Goal: Obtain resource: Download file/media

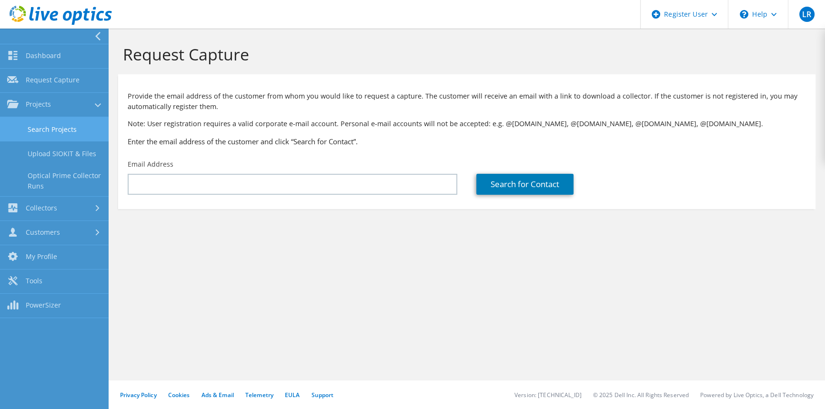
click at [52, 123] on link "Search Projects" at bounding box center [54, 129] width 109 height 24
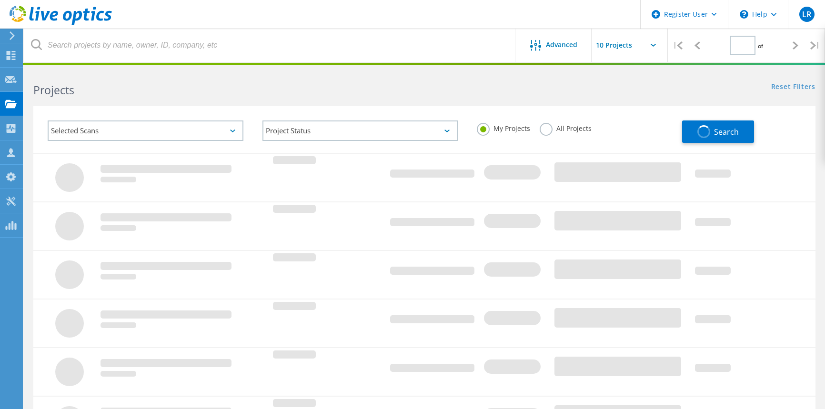
type input "1"
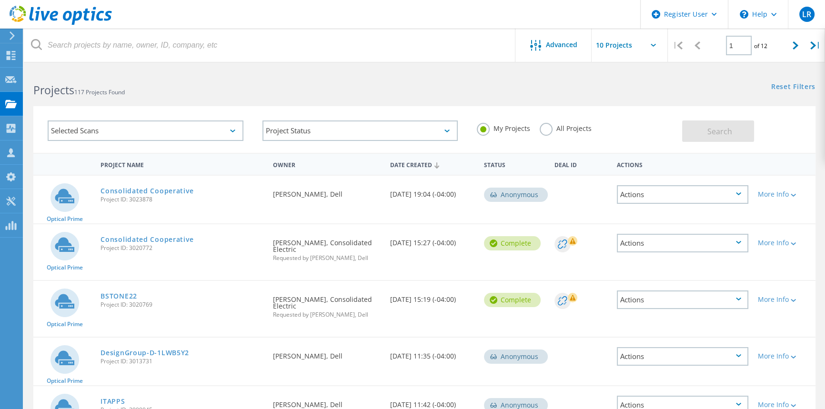
click at [557, 132] on label "All Projects" at bounding box center [565, 127] width 52 height 9
click at [0, 0] on input "All Projects" at bounding box center [0, 0] width 0 height 0
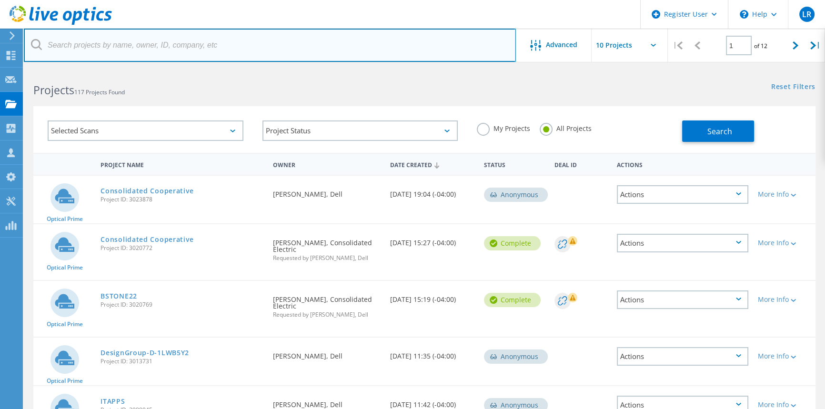
click at [173, 50] on input "text" at bounding box center [270, 45] width 492 height 33
type input "grasp"
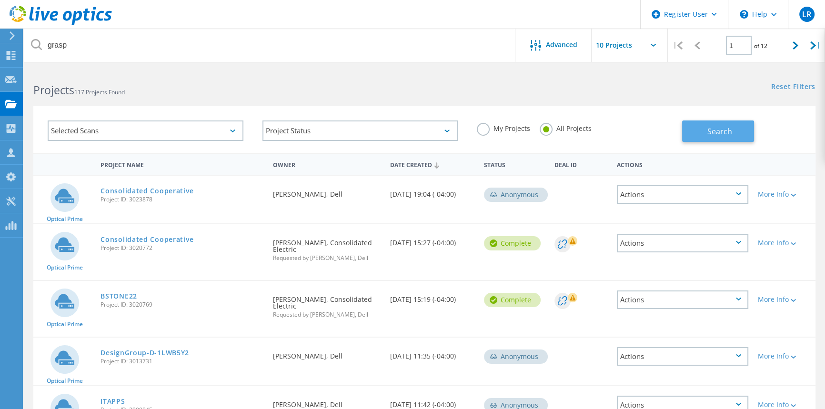
click at [686, 127] on button "Search" at bounding box center [718, 130] width 72 height 21
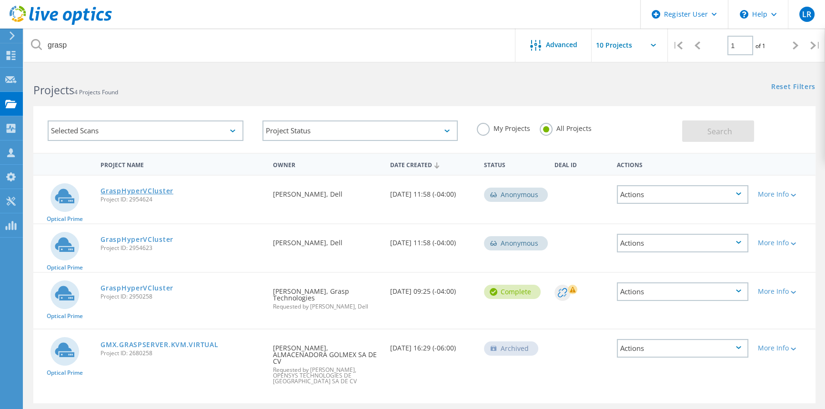
click at [121, 194] on link "GraspHyperVCluster" at bounding box center [136, 191] width 73 height 7
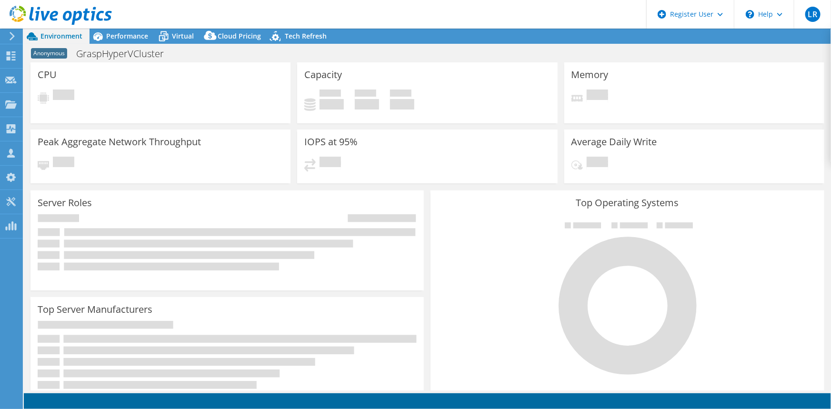
select select "USD"
radio input "true"
radio input "false"
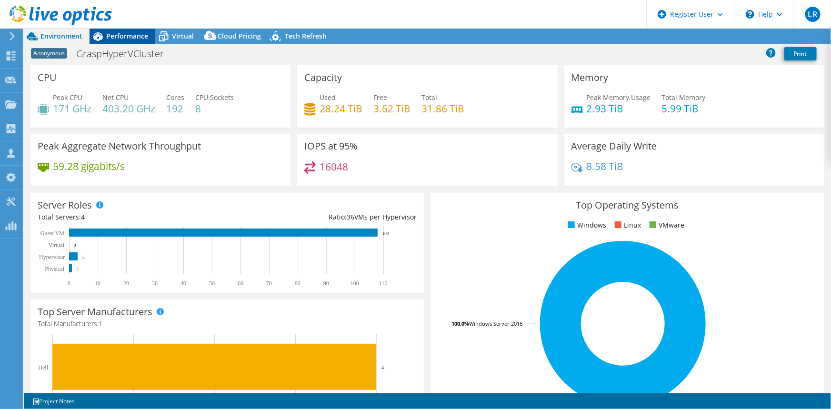
click at [125, 39] on span "Performance" at bounding box center [127, 35] width 42 height 9
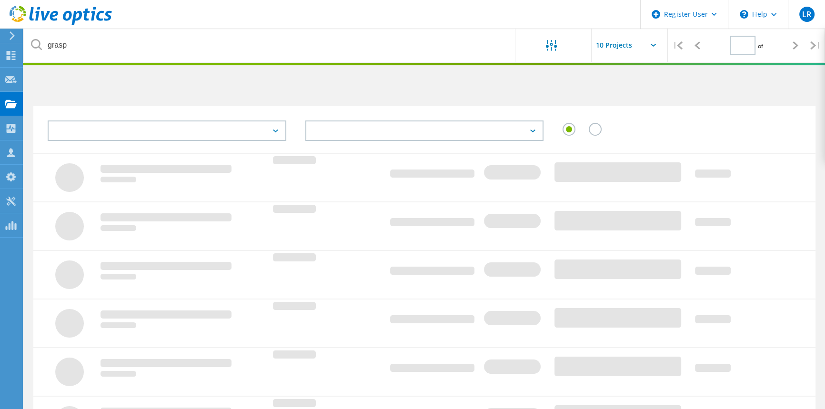
type input "1"
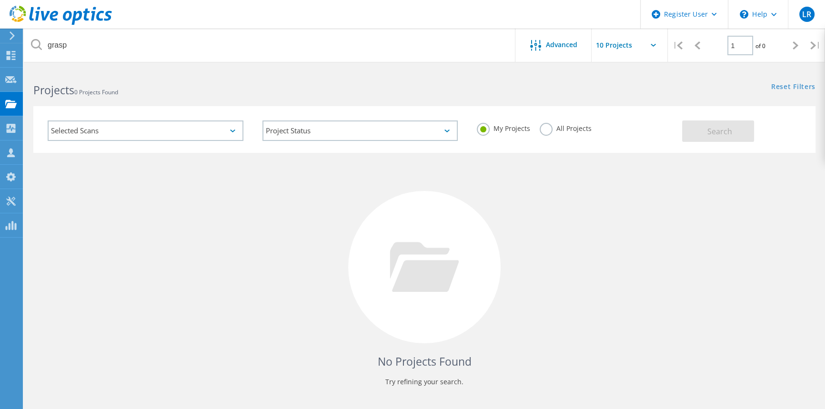
click at [549, 130] on label "All Projects" at bounding box center [565, 127] width 52 height 9
click at [0, 0] on input "All Projects" at bounding box center [0, 0] width 0 height 0
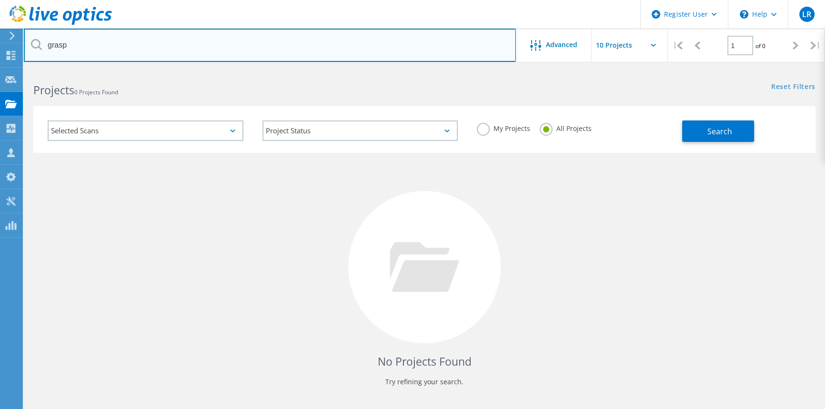
click at [92, 47] on input "grasp" at bounding box center [270, 45] width 492 height 33
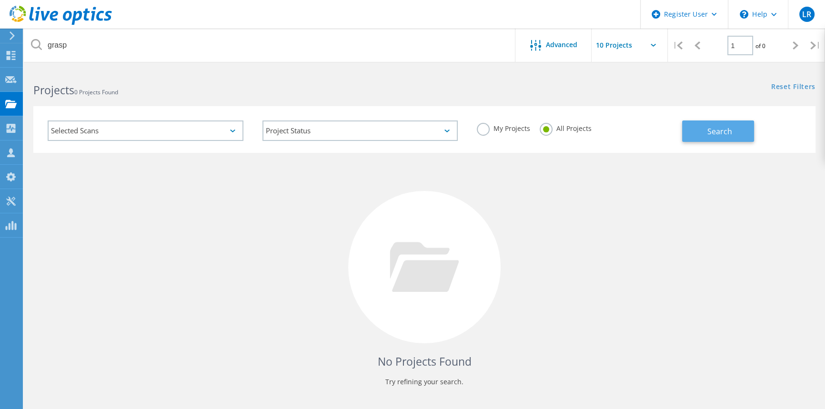
click at [727, 138] on button "Search" at bounding box center [718, 130] width 72 height 21
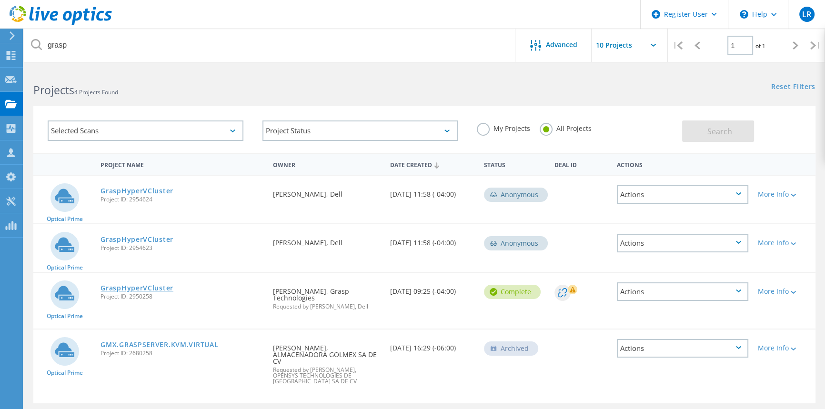
click at [162, 285] on link "GraspHyperVCluster" at bounding box center [136, 288] width 73 height 7
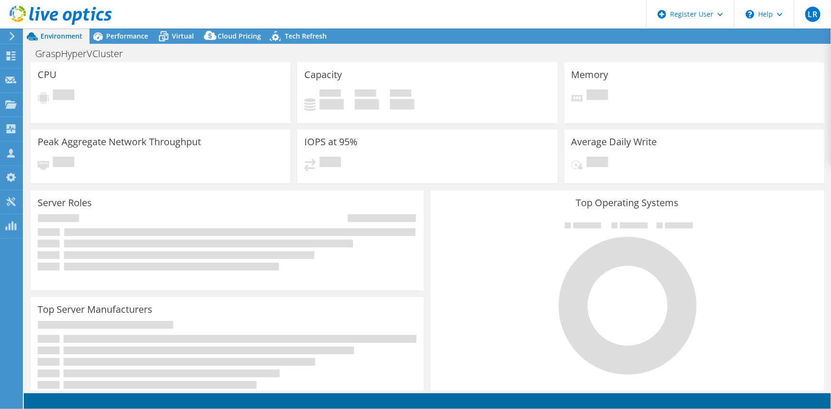
select select "USD"
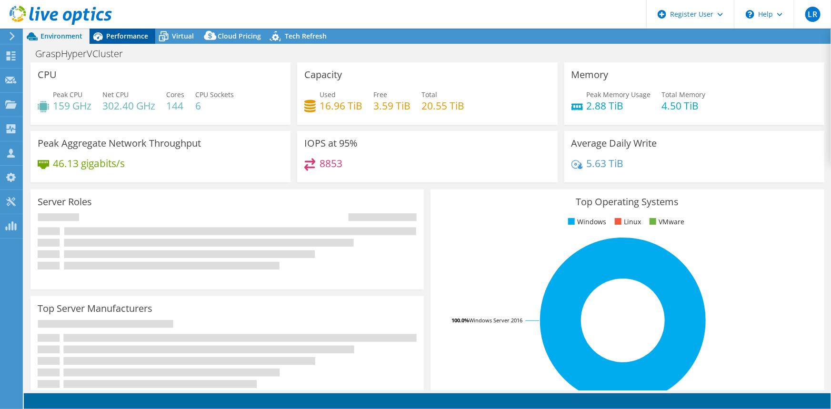
click at [115, 41] on div "Performance" at bounding box center [123, 36] width 66 height 15
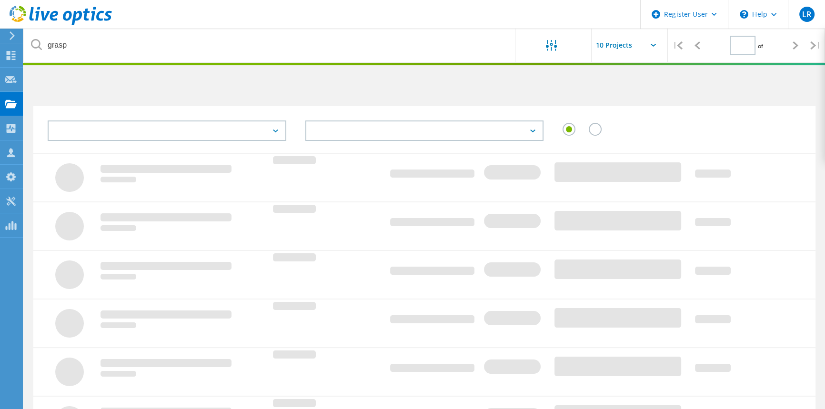
type input "1"
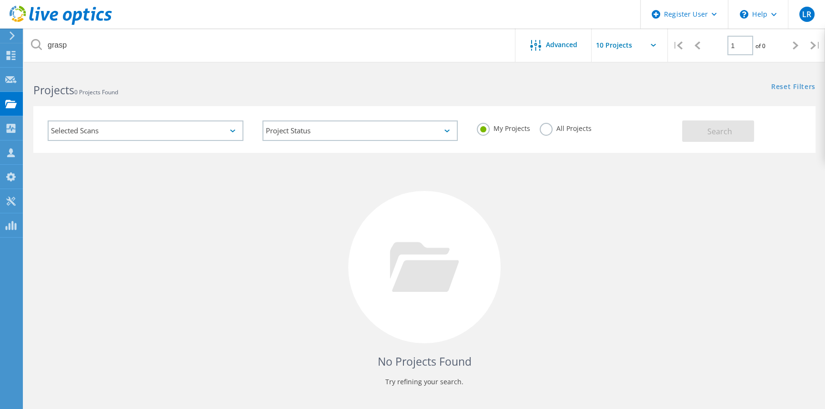
click at [542, 131] on label "All Projects" at bounding box center [565, 127] width 52 height 9
click at [0, 0] on input "All Projects" at bounding box center [0, 0] width 0 height 0
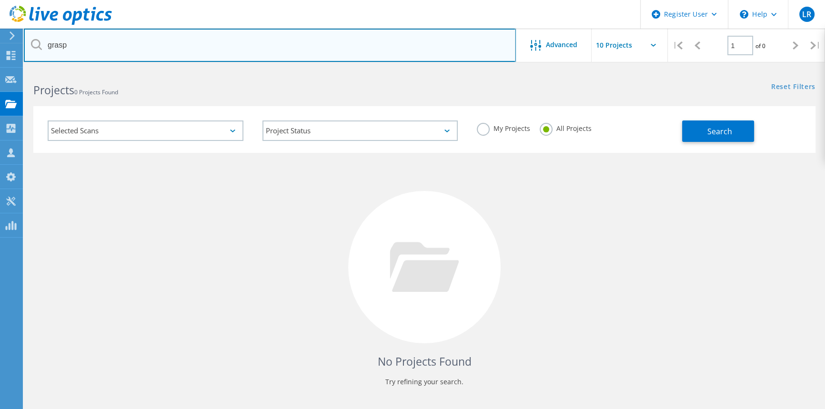
click at [190, 57] on input "grasp" at bounding box center [270, 45] width 492 height 33
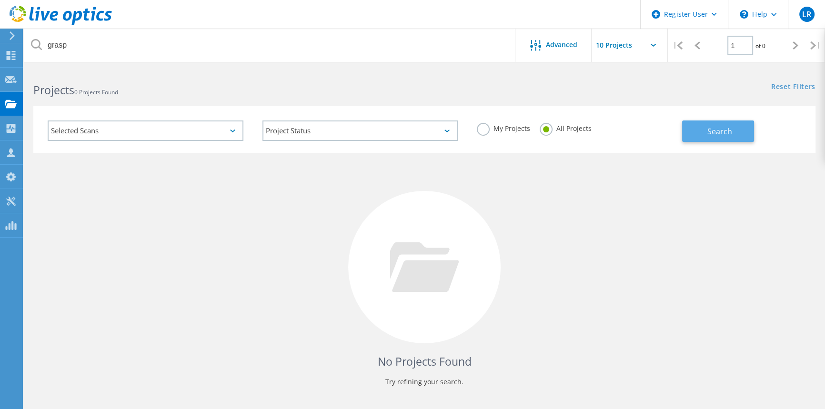
click at [740, 133] on button "Search" at bounding box center [718, 130] width 72 height 21
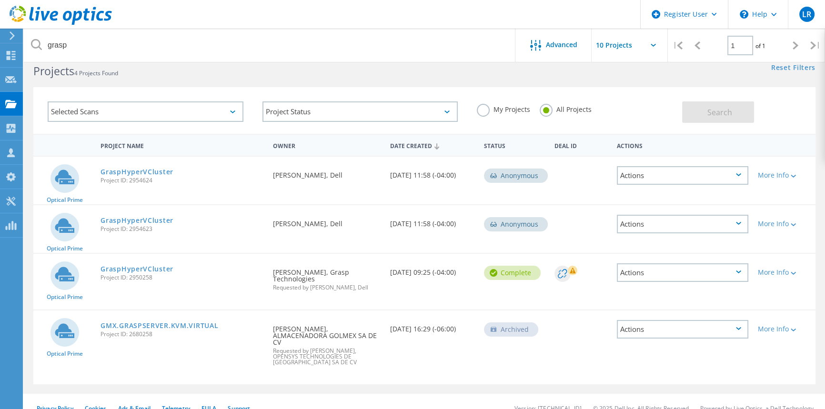
scroll to position [29, 0]
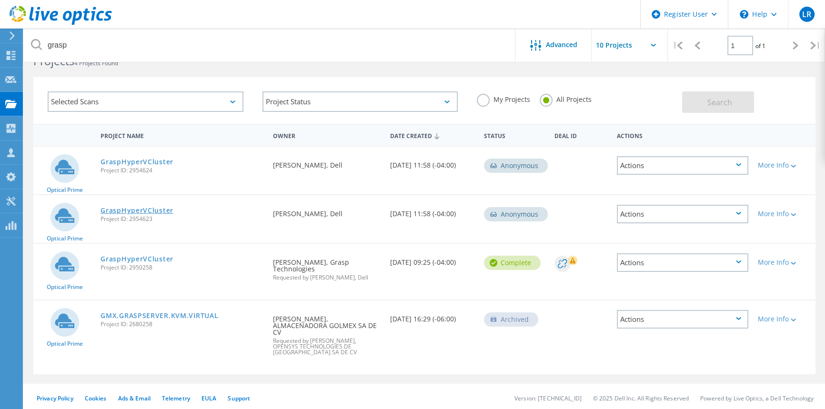
click at [148, 207] on link "GraspHyperVCluster" at bounding box center [136, 210] width 73 height 7
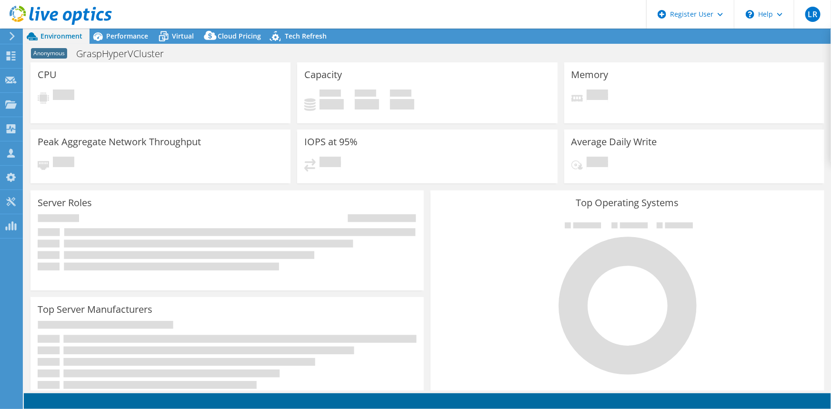
select select "USD"
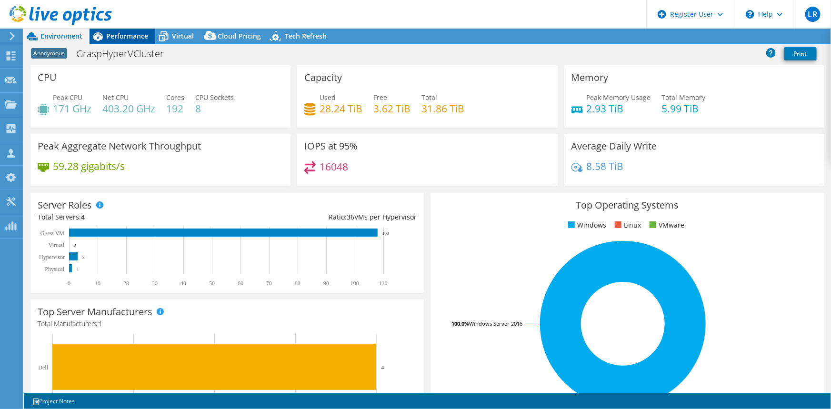
click at [129, 39] on span "Performance" at bounding box center [127, 35] width 42 height 9
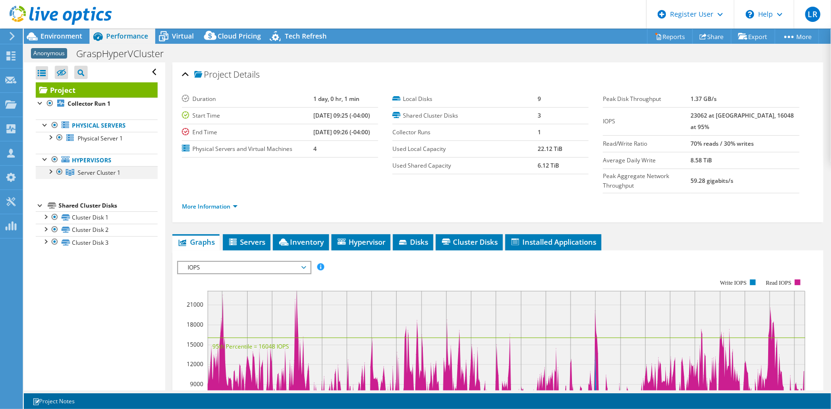
click at [49, 171] on div at bounding box center [50, 171] width 10 height 10
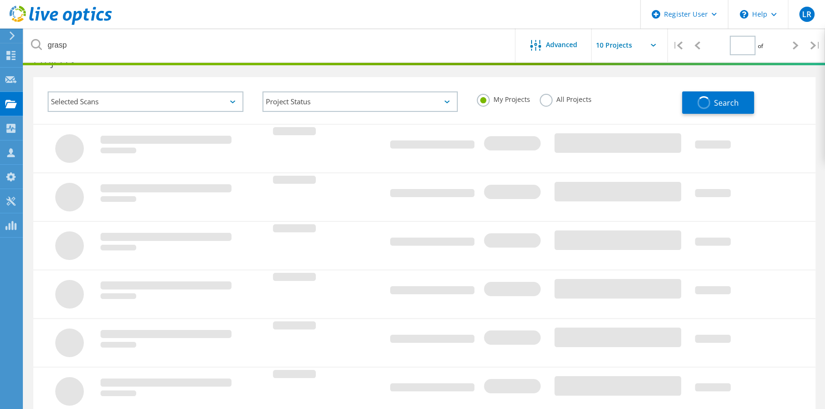
scroll to position [29, 0]
type input "1"
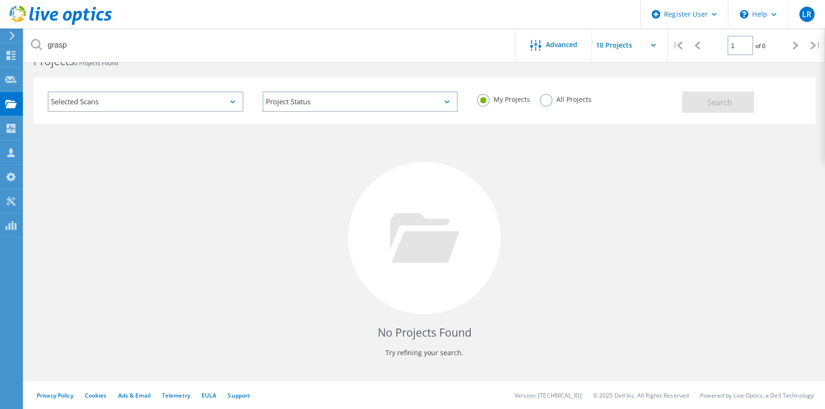
click at [555, 99] on label "All Projects" at bounding box center [565, 98] width 52 height 9
click at [0, 0] on input "All Projects" at bounding box center [0, 0] width 0 height 0
click at [718, 109] on button "Search" at bounding box center [718, 101] width 72 height 21
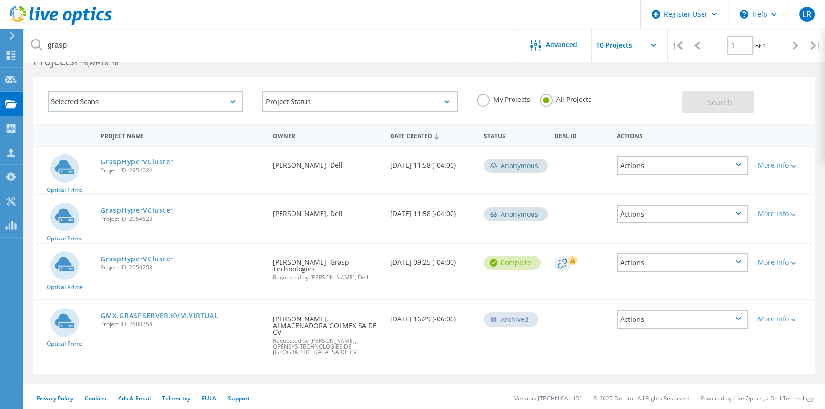
click at [133, 162] on link "GraspHyperVCluster" at bounding box center [136, 162] width 73 height 7
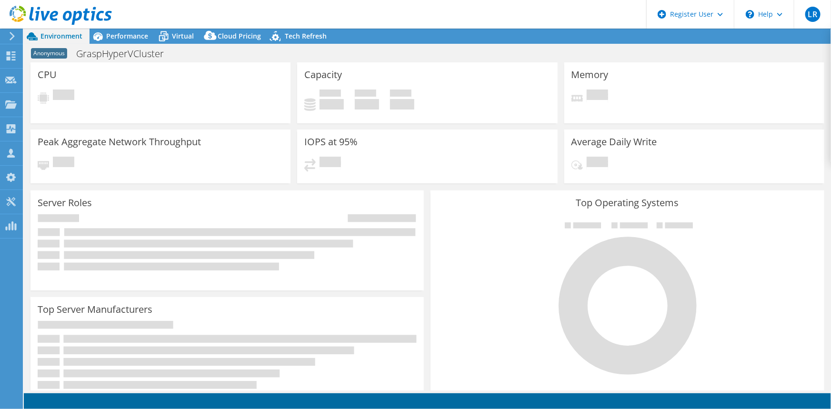
select select "USD"
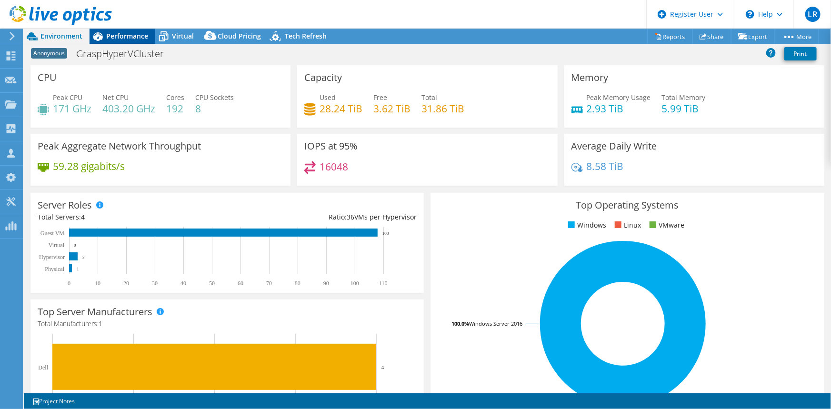
click at [124, 38] on span "Performance" at bounding box center [127, 35] width 42 height 9
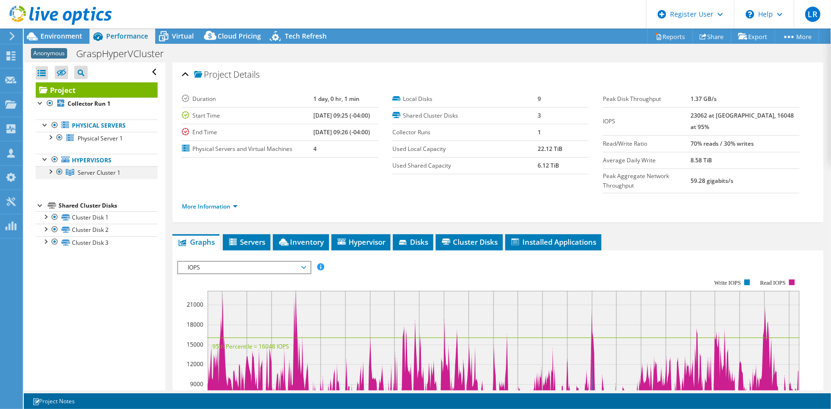
click at [50, 172] on div at bounding box center [50, 171] width 10 height 10
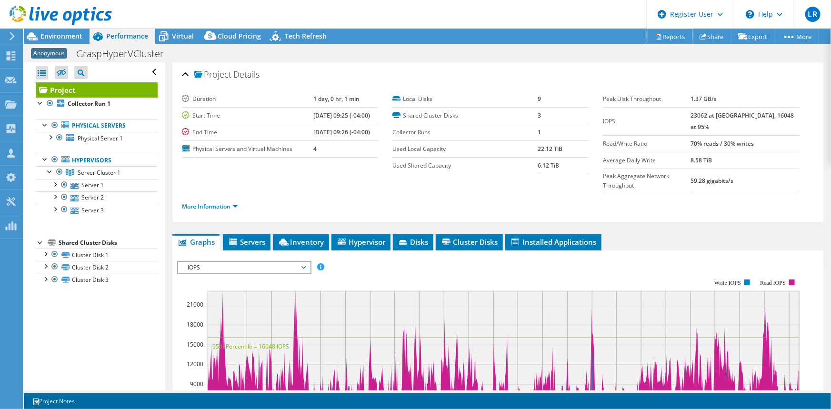
click at [655, 40] on link "Reports" at bounding box center [670, 36] width 46 height 15
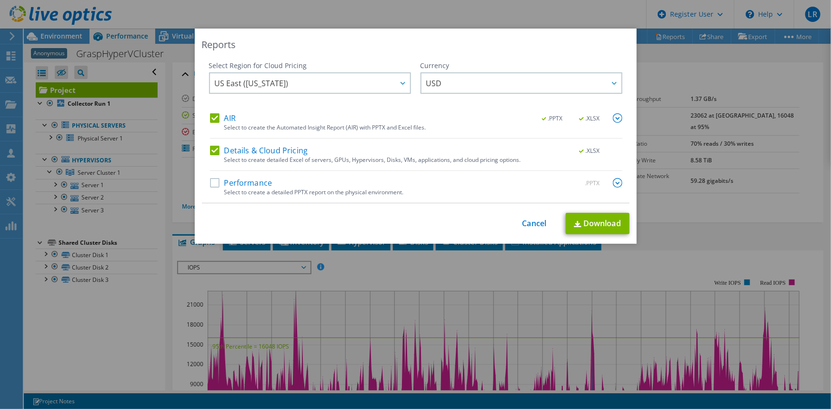
click at [210, 188] on div "Performance .PPTX" at bounding box center [416, 183] width 412 height 11
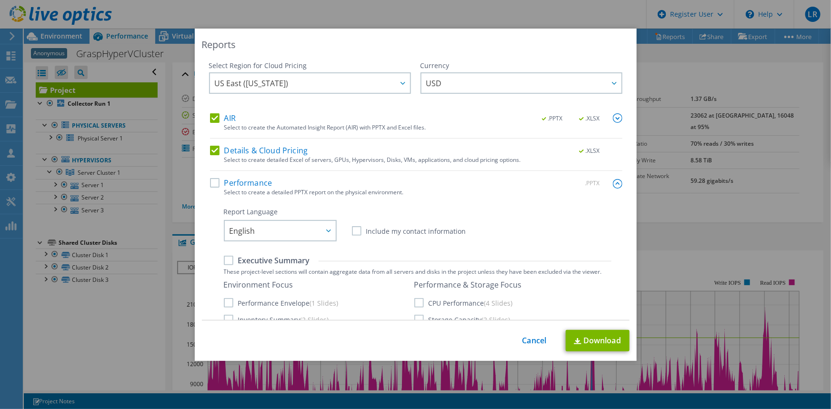
click at [213, 186] on label "Performance" at bounding box center [241, 183] width 62 height 10
click at [0, 0] on input "Performance" at bounding box center [0, 0] width 0 height 0
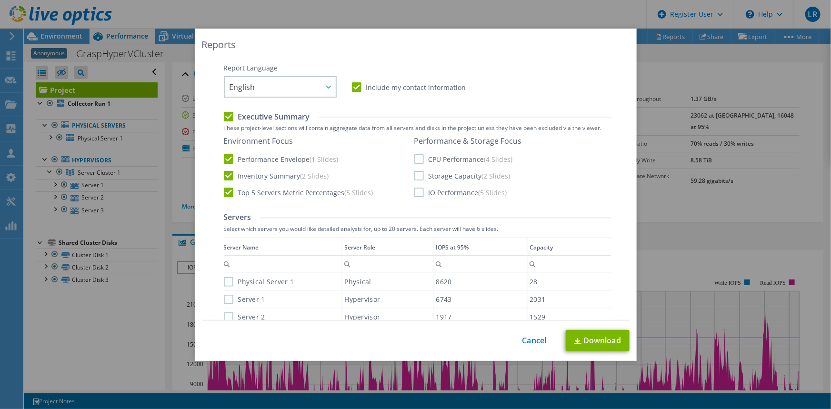
scroll to position [149, 0]
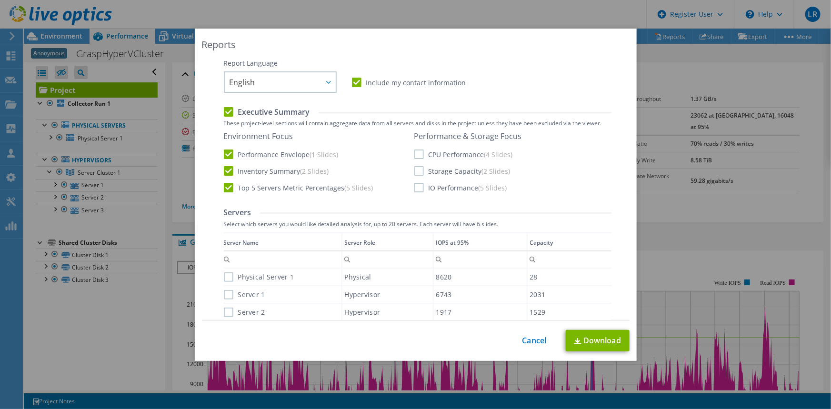
click at [419, 155] on label "CPU Performance (4 Slides)" at bounding box center [463, 155] width 99 height 10
click at [0, 0] on input "CPU Performance (4 Slides)" at bounding box center [0, 0] width 0 height 0
drag, startPoint x: 427, startPoint y: 170, endPoint x: 430, endPoint y: 182, distance: 12.2
click at [428, 170] on label "Storage Capacity (2 Slides)" at bounding box center [462, 171] width 96 height 10
click at [0, 0] on input "Storage Capacity (2 Slides)" at bounding box center [0, 0] width 0 height 0
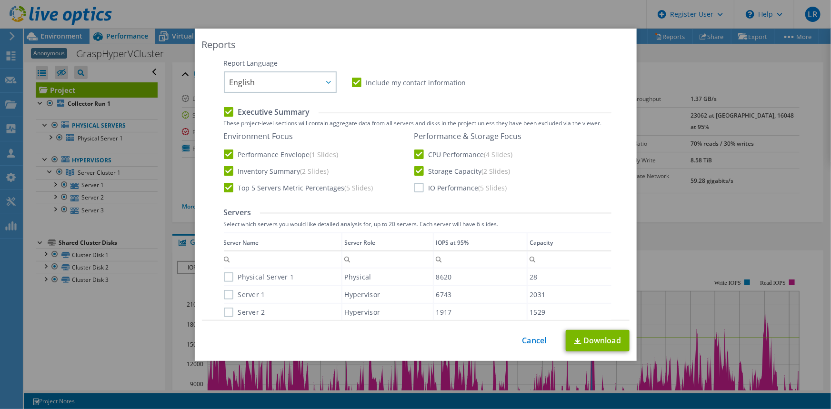
click at [432, 192] on label "IO Performance (5 Slides)" at bounding box center [460, 188] width 93 height 10
click at [0, 0] on input "IO Performance (5 Slides)" at bounding box center [0, 0] width 0 height 0
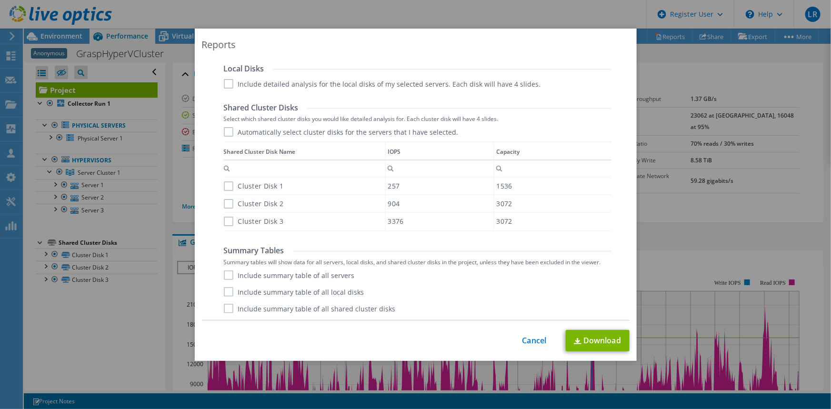
scroll to position [421, 0]
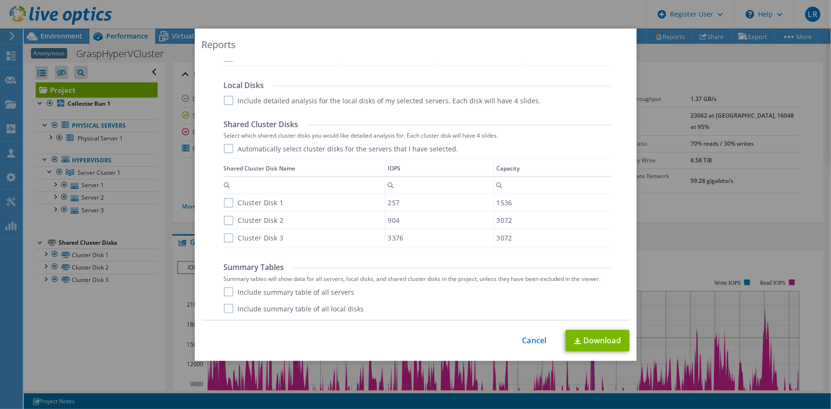
click at [236, 98] on label "Include detailed analysis for the local disks of my selected servers. Each disk…" at bounding box center [382, 101] width 317 height 10
click at [224, 103] on label "Include detailed analysis for the local disks of my selected servers. Each disk…" at bounding box center [382, 101] width 317 height 10
click at [0, 0] on input "Include detailed analysis for the local disks of my selected servers. Each disk…" at bounding box center [0, 0] width 0 height 0
click at [225, 147] on label "Automatically select cluster disks for the servers that I have selected." at bounding box center [341, 149] width 235 height 10
click at [0, 0] on input "Automatically select cluster disks for the servers that I have selected." at bounding box center [0, 0] width 0 height 0
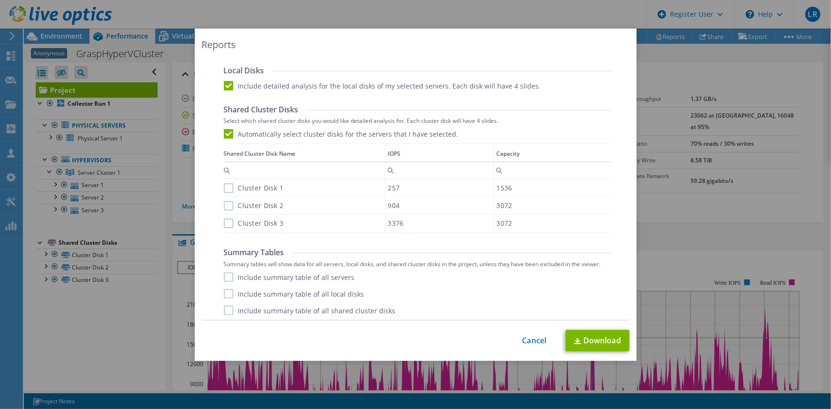
scroll to position [440, 0]
click at [224, 277] on label "Include summary table of all servers" at bounding box center [289, 275] width 131 height 10
click at [0, 0] on input "Include summary table of all servers" at bounding box center [0, 0] width 0 height 0
click at [224, 290] on label "Include summary table of all local disks" at bounding box center [294, 292] width 140 height 10
click at [0, 0] on input "Include summary table of all local disks" at bounding box center [0, 0] width 0 height 0
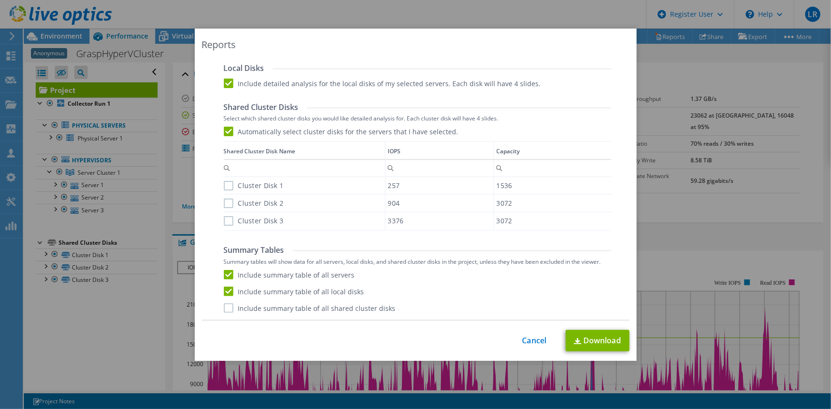
drag, startPoint x: 224, startPoint y: 297, endPoint x: 221, endPoint y: 311, distance: 14.1
click at [224, 311] on label "Include summary table of all shared cluster disks" at bounding box center [310, 308] width 172 height 10
click at [0, 0] on input "Include summary table of all shared cluster disks" at bounding box center [0, 0] width 0 height 0
click at [225, 186] on label "Cluster Disk 1" at bounding box center [254, 186] width 60 height 10
click at [0, 0] on input "Cluster Disk 1" at bounding box center [0, 0] width 0 height 0
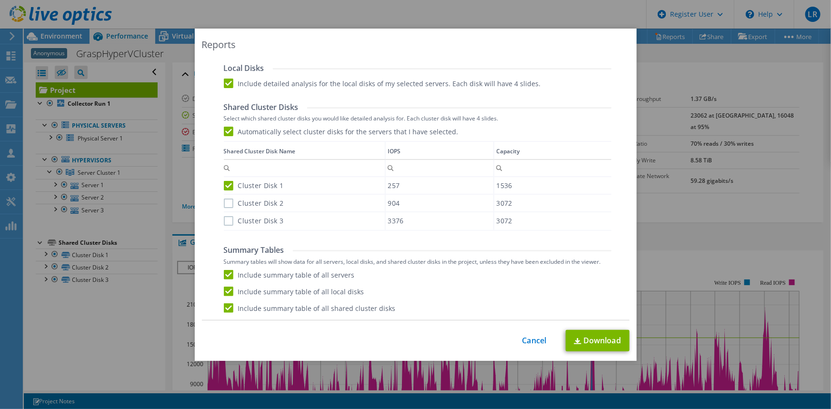
click at [227, 200] on label "Cluster Disk 2" at bounding box center [254, 204] width 60 height 10
click at [0, 0] on input "Cluster Disk 2" at bounding box center [0, 0] width 0 height 0
click at [224, 219] on label "Cluster Disk 3" at bounding box center [254, 221] width 60 height 10
click at [0, 0] on input "Cluster Disk 3" at bounding box center [0, 0] width 0 height 0
click at [592, 345] on link "Download" at bounding box center [598, 340] width 64 height 21
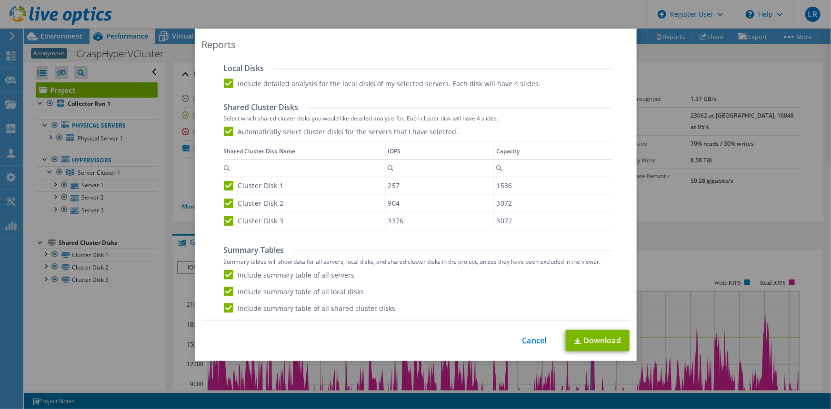
click at [533, 343] on link "Cancel" at bounding box center [534, 340] width 24 height 9
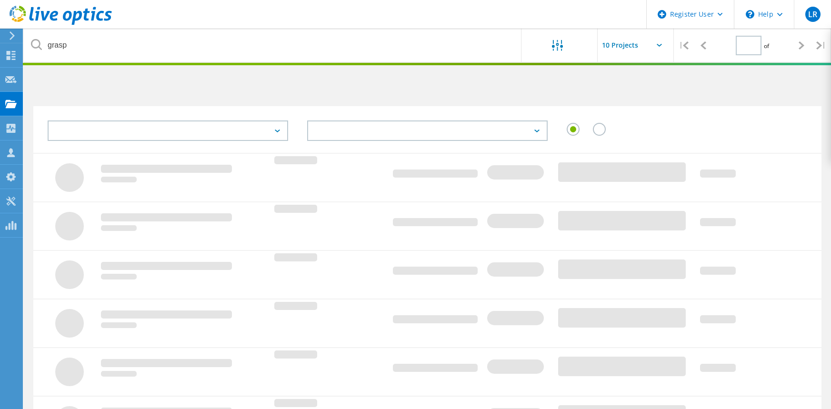
type input "1"
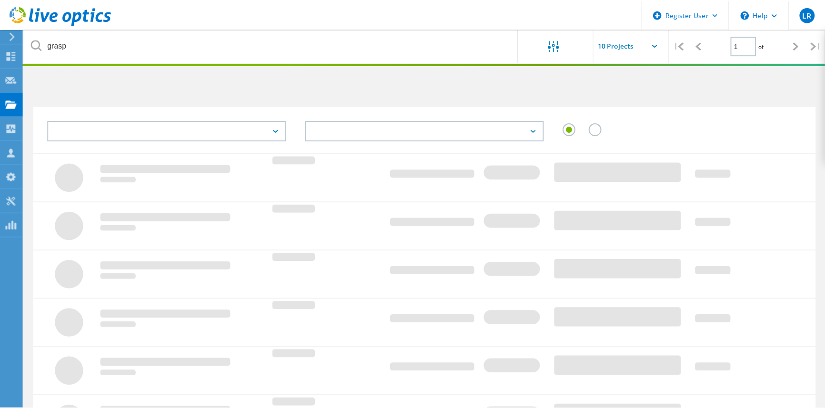
scroll to position [29, 0]
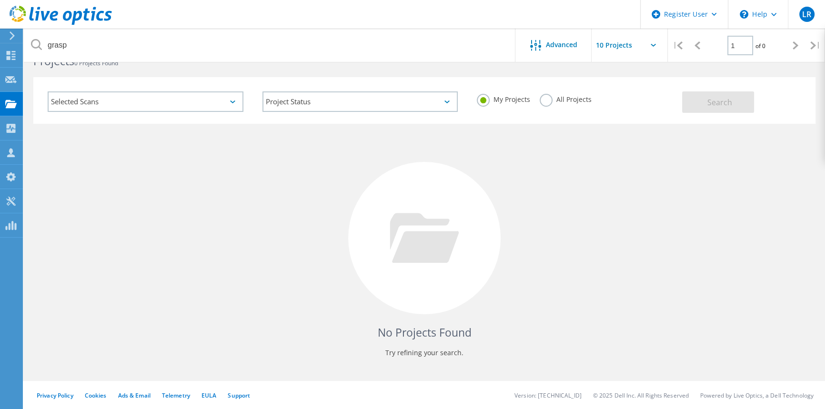
click at [554, 100] on label "All Projects" at bounding box center [565, 98] width 52 height 9
click at [0, 0] on input "All Projects" at bounding box center [0, 0] width 0 height 0
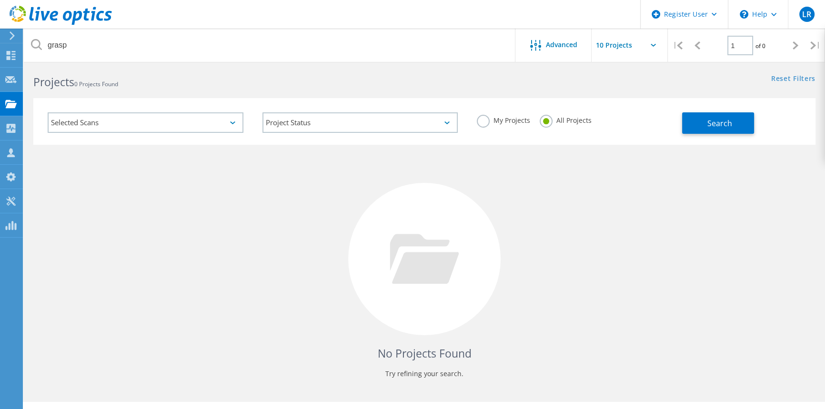
scroll to position [0, 0]
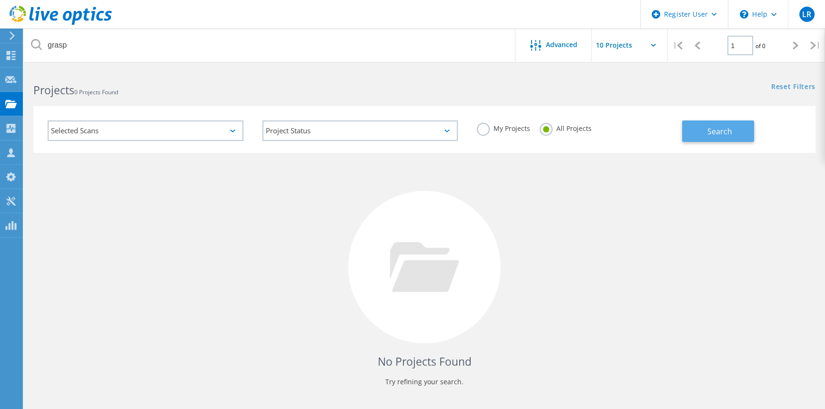
click at [730, 138] on button "Search" at bounding box center [718, 130] width 72 height 21
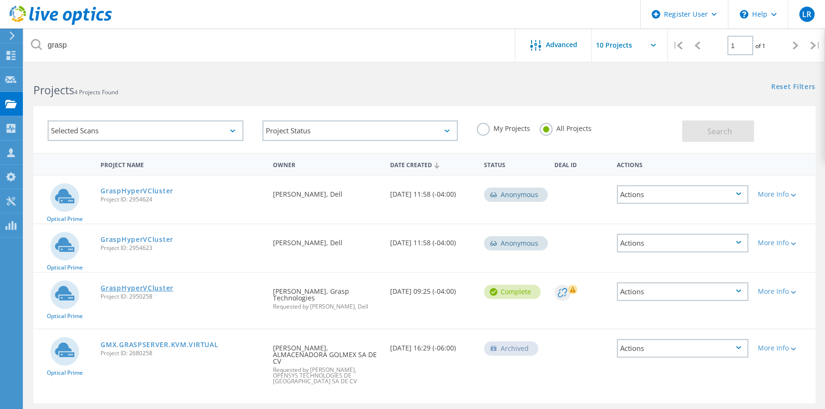
click at [155, 290] on link "GraspHyperVCluster" at bounding box center [136, 288] width 73 height 7
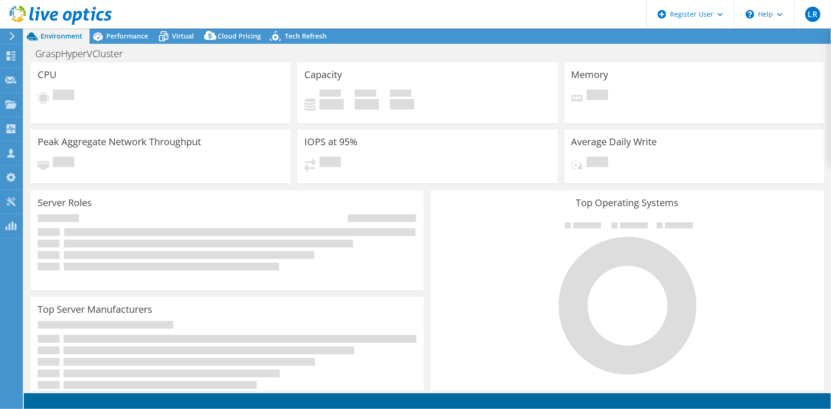
select select "USD"
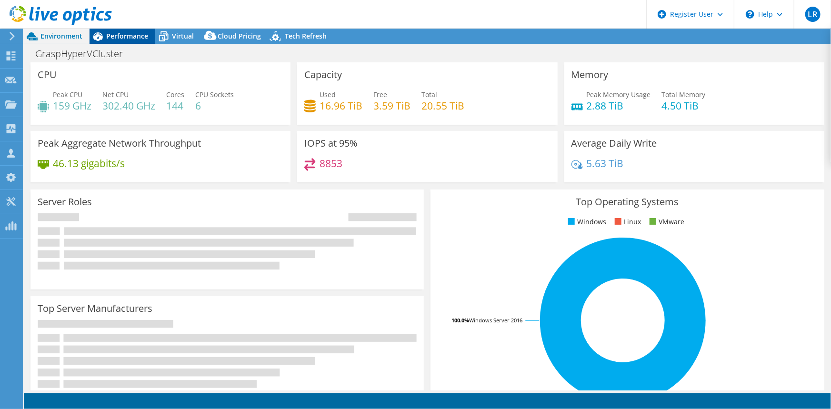
click at [118, 38] on span "Performance" at bounding box center [127, 35] width 42 height 9
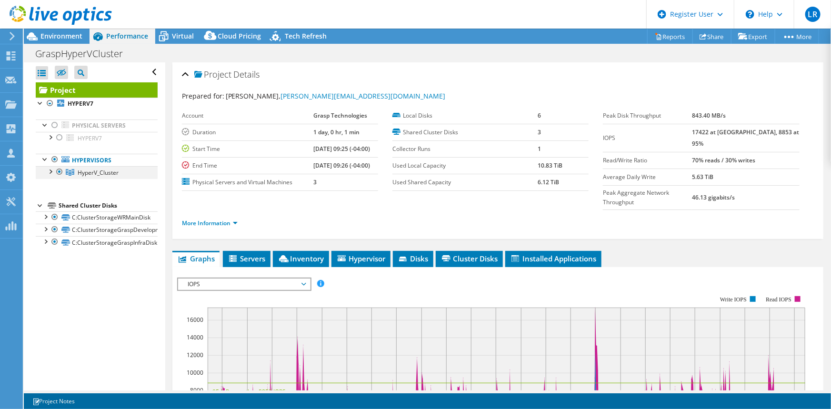
click at [49, 173] on div at bounding box center [50, 171] width 10 height 10
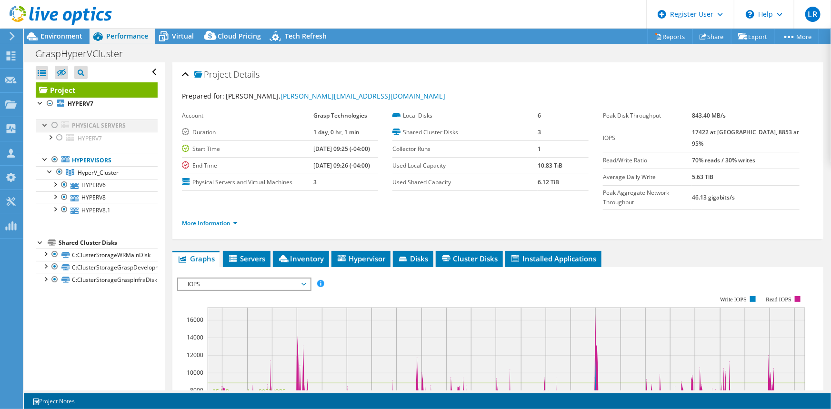
click at [41, 124] on div at bounding box center [45, 125] width 10 height 10
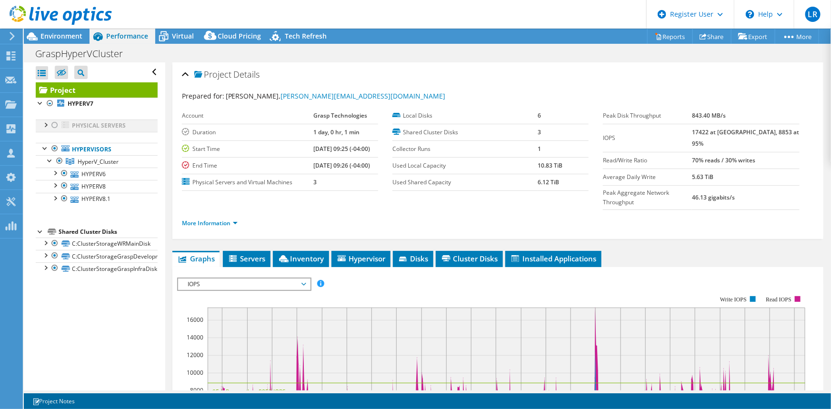
click at [41, 124] on div at bounding box center [45, 125] width 10 height 10
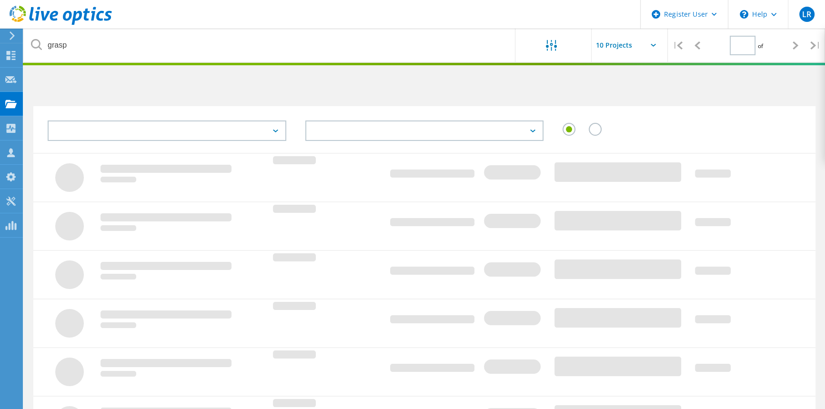
type input "1"
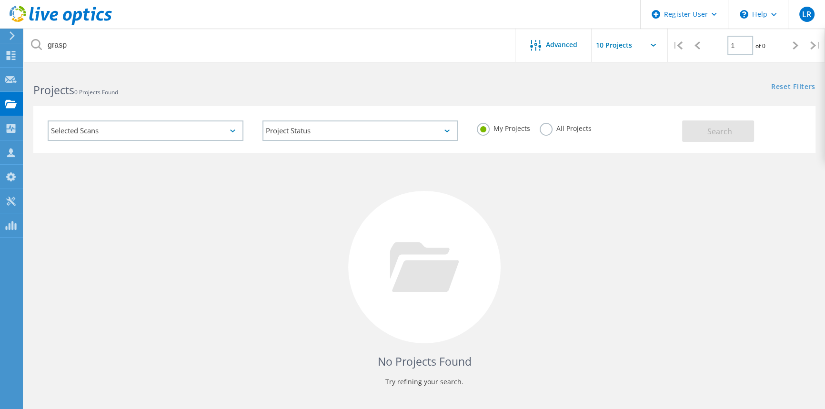
click at [554, 131] on label "All Projects" at bounding box center [565, 127] width 52 height 9
click at [0, 0] on input "All Projects" at bounding box center [0, 0] width 0 height 0
click at [705, 127] on button "Search" at bounding box center [718, 130] width 72 height 21
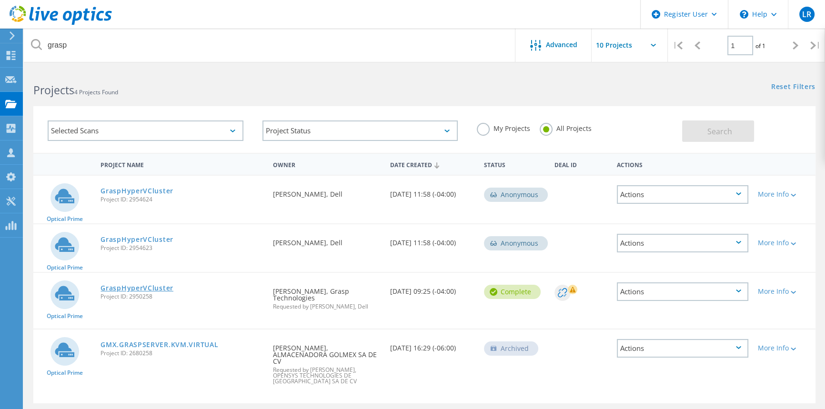
click at [133, 285] on link "GraspHyperVCluster" at bounding box center [136, 288] width 73 height 7
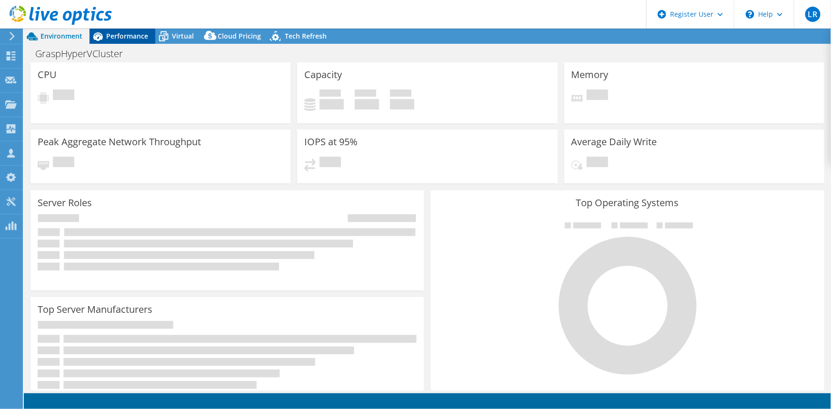
click at [100, 33] on icon at bounding box center [98, 36] width 10 height 9
select select "USD"
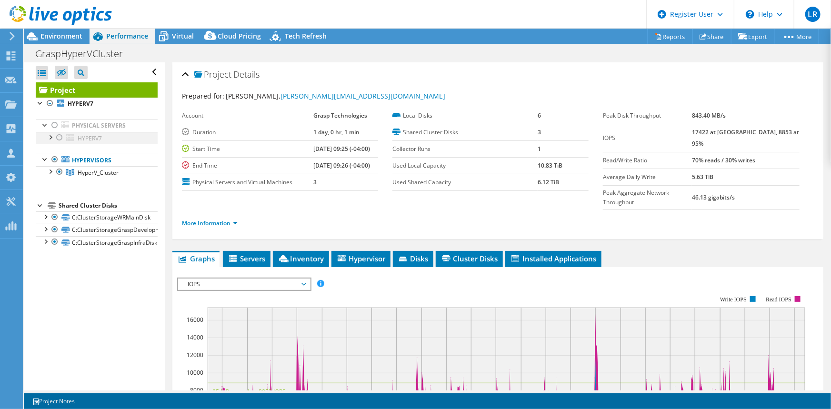
click at [52, 139] on div at bounding box center [50, 137] width 10 height 10
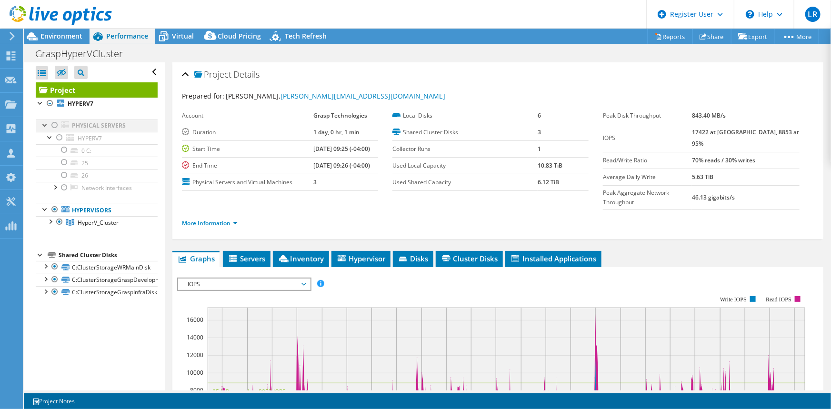
click at [44, 123] on div at bounding box center [45, 125] width 10 height 10
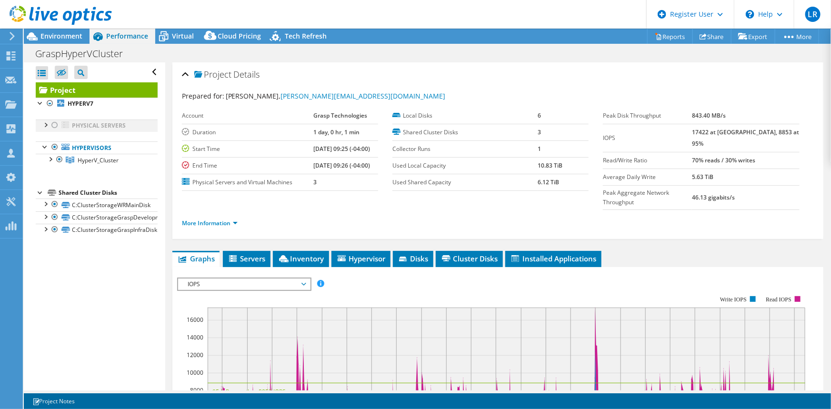
click at [55, 123] on div at bounding box center [55, 125] width 10 height 11
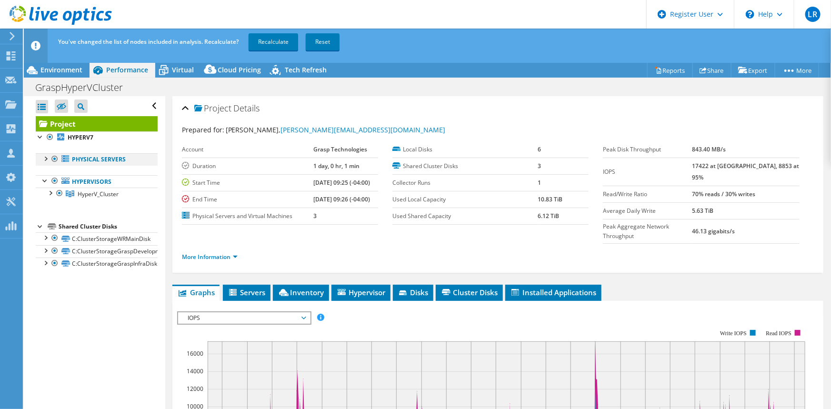
click at [45, 157] on div at bounding box center [45, 158] width 10 height 10
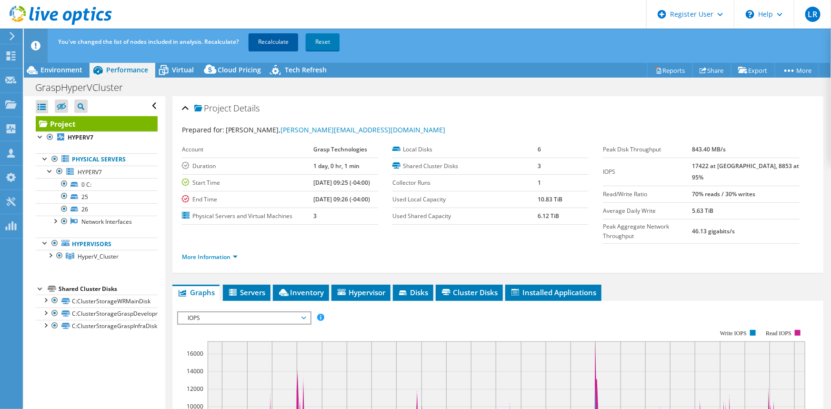
click at [269, 43] on link "Recalculate" at bounding box center [274, 41] width 50 height 17
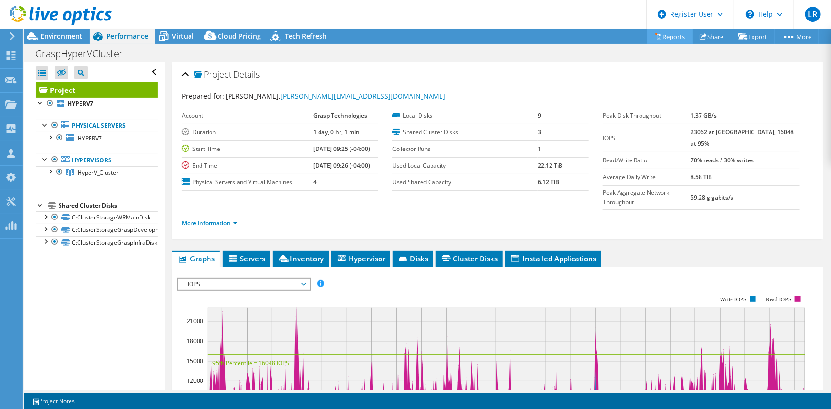
click at [655, 33] on icon at bounding box center [658, 36] width 7 height 7
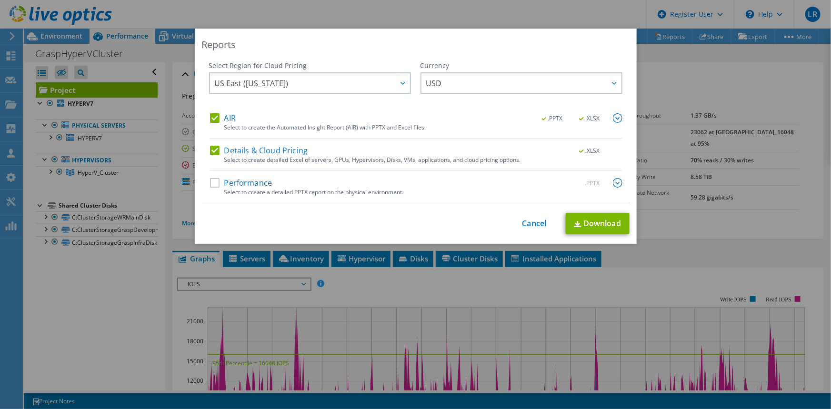
click at [210, 181] on label "Performance" at bounding box center [241, 183] width 62 height 10
click at [0, 0] on input "Performance" at bounding box center [0, 0] width 0 height 0
click at [613, 185] on img at bounding box center [618, 183] width 10 height 10
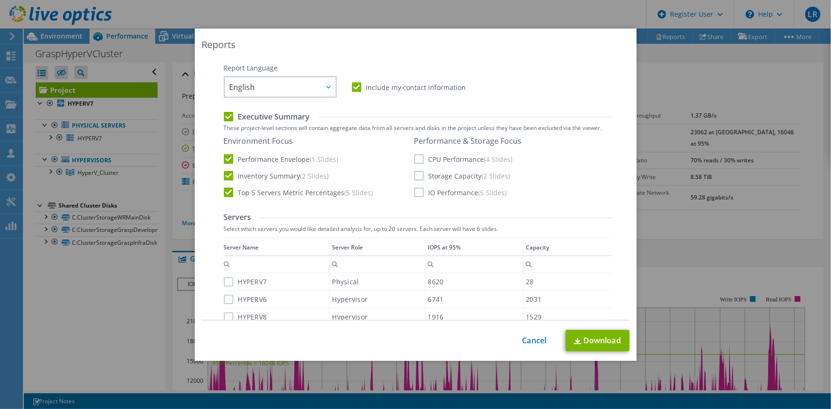
scroll to position [289, 0]
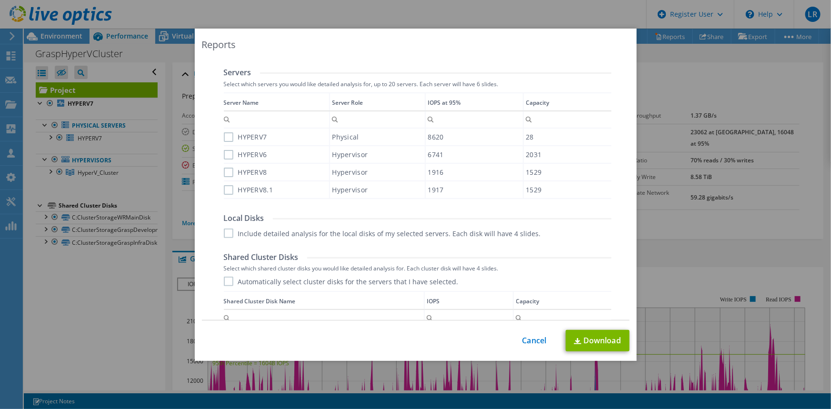
click at [227, 139] on label "HYPERV7" at bounding box center [245, 137] width 43 height 10
click at [0, 0] on input "HYPERV7" at bounding box center [0, 0] width 0 height 0
click at [229, 157] on label "HYPERV6" at bounding box center [245, 155] width 43 height 10
click at [0, 0] on input "HYPERV6" at bounding box center [0, 0] width 0 height 0
drag, startPoint x: 226, startPoint y: 169, endPoint x: 229, endPoint y: 187, distance: 18.3
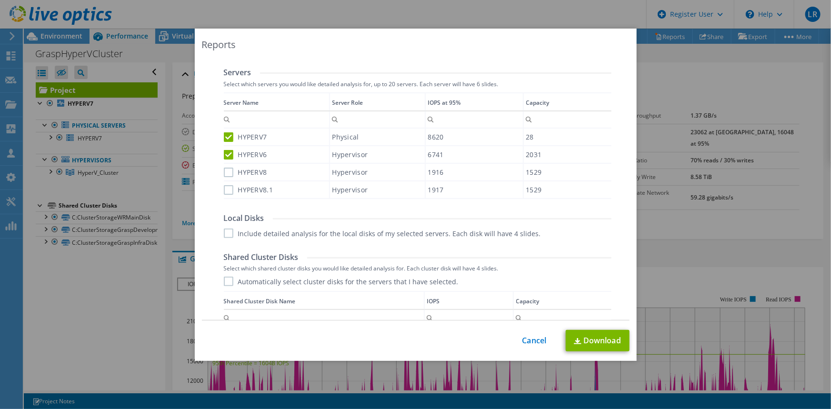
click at [226, 170] on label "HYPERV8" at bounding box center [245, 173] width 43 height 10
click at [0, 0] on input "HYPERV8" at bounding box center [0, 0] width 0 height 0
click at [225, 192] on label "HYPERV8.1" at bounding box center [249, 190] width 50 height 10
click at [0, 0] on input "HYPERV8.1" at bounding box center [0, 0] width 0 height 0
click at [243, 234] on label "Include detailed analysis for the local disks of my selected servers. Each disk…" at bounding box center [382, 234] width 317 height 10
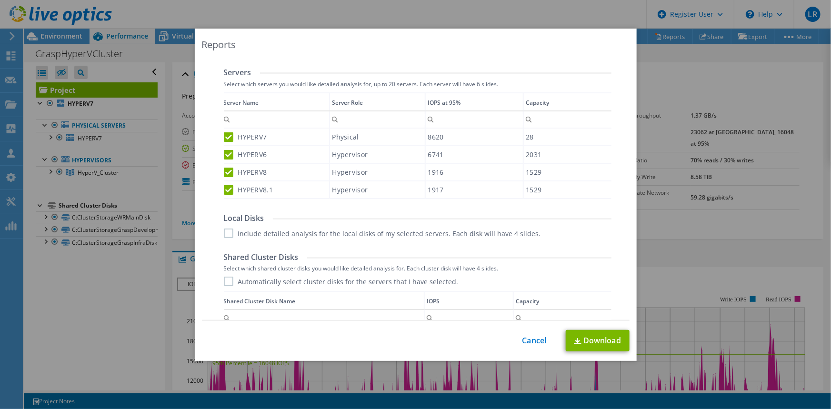
click at [0, 0] on input "Include detailed analysis for the local disks of my selected servers. Each disk…" at bounding box center [0, 0] width 0 height 0
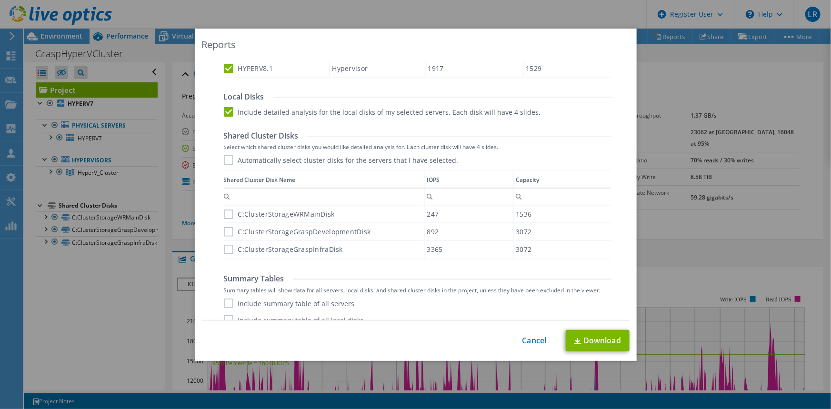
scroll to position [440, 0]
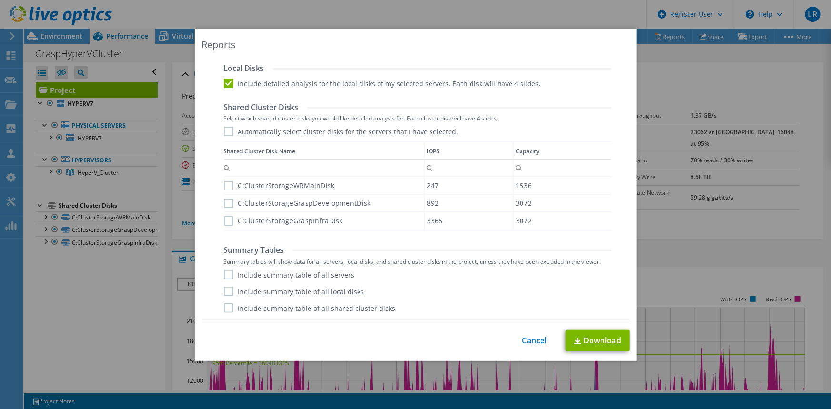
drag, startPoint x: 227, startPoint y: 129, endPoint x: 234, endPoint y: 159, distance: 31.4
click at [227, 129] on label "Automatically select cluster disks for the servers that I have selected." at bounding box center [341, 132] width 235 height 10
click at [0, 0] on input "Automatically select cluster disks for the servers that I have selected." at bounding box center [0, 0] width 0 height 0
click at [224, 276] on label "Include summary table of all servers" at bounding box center [289, 275] width 131 height 10
click at [0, 0] on input "Include summary table of all servers" at bounding box center [0, 0] width 0 height 0
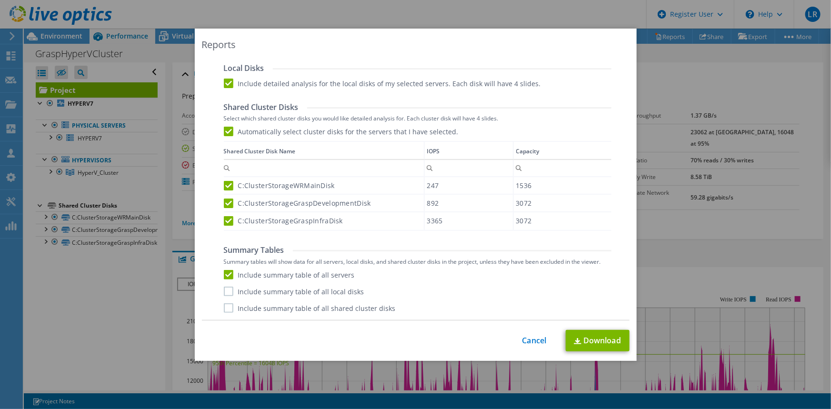
click at [257, 293] on label "Include summary table of all local disks" at bounding box center [294, 292] width 140 height 10
click at [0, 0] on input "Include summary table of all local disks" at bounding box center [0, 0] width 0 height 0
click at [252, 307] on label "Include summary table of all shared cluster disks" at bounding box center [310, 308] width 172 height 10
click at [0, 0] on input "Include summary table of all shared cluster disks" at bounding box center [0, 0] width 0 height 0
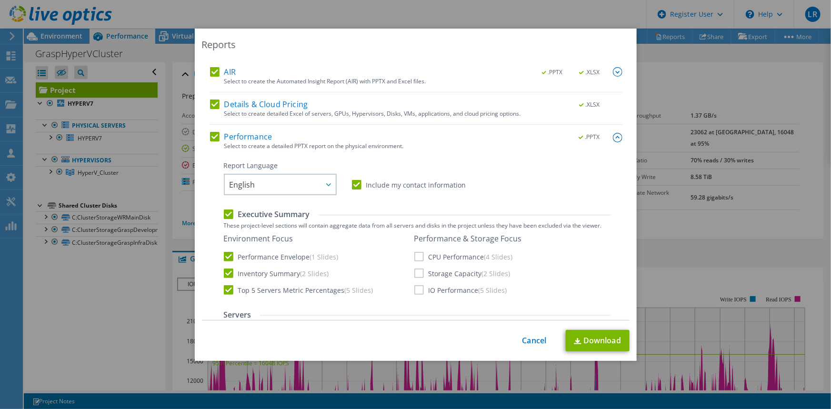
scroll to position [0, 0]
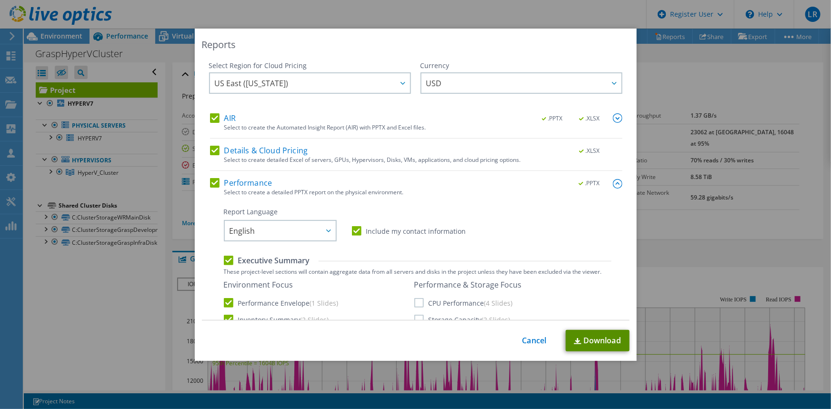
click at [582, 343] on link "Download" at bounding box center [598, 340] width 64 height 21
